Goal: Task Accomplishment & Management: Use online tool/utility

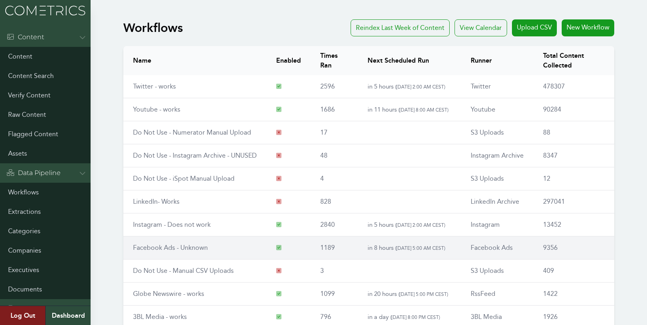
scroll to position [0, 0]
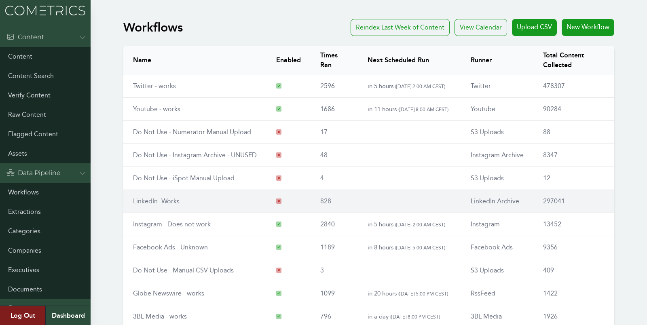
click at [176, 203] on link "LinkedIn- Works" at bounding box center [156, 201] width 47 height 8
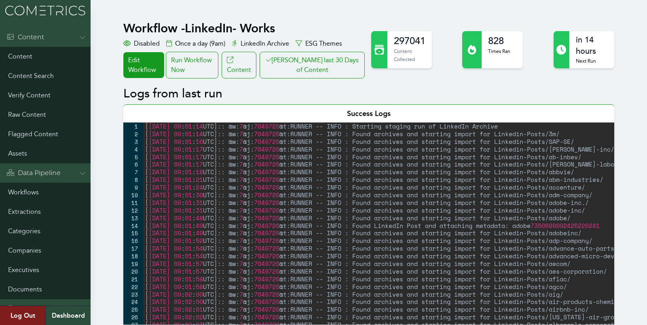
click at [307, 52] on button "Clair last 30 Days of Content" at bounding box center [312, 65] width 105 height 27
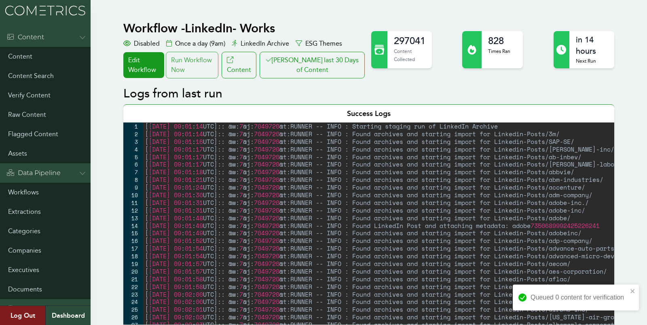
click at [215, 59] on div "Run Workflow Now" at bounding box center [192, 65] width 53 height 27
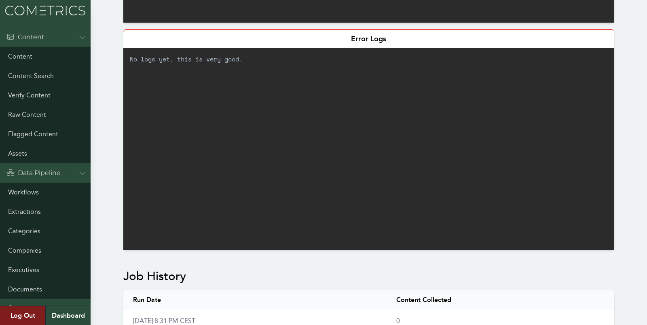
scroll to position [316, 0]
